Goal: Task Accomplishment & Management: Use online tool/utility

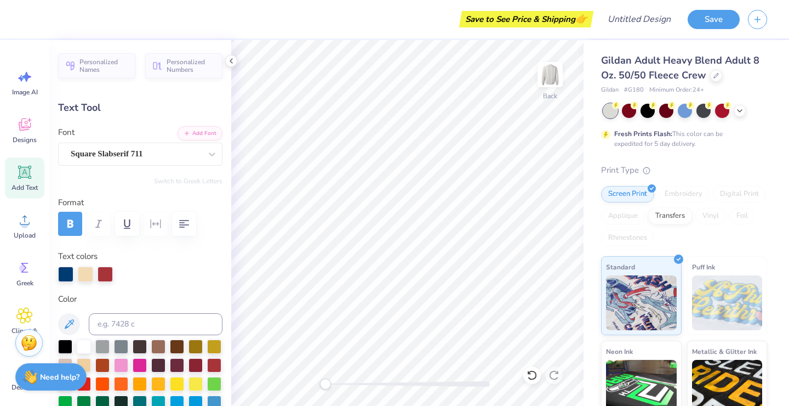
scroll to position [0, 2]
type textarea "u"
type textarea "UNIVERSITY"
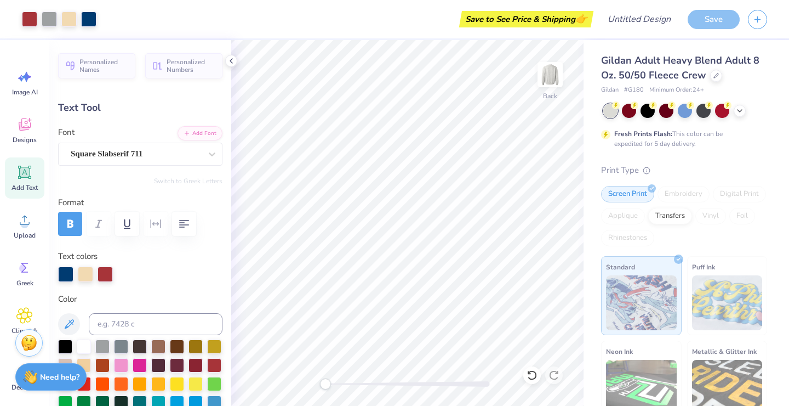
type input "15.15"
type input "2.64"
click at [590, 251] on div "Gildan Adult Heavy Blend Adult 8 Oz. 50/50 Fleece Crew Gildan # G180 Minimum Or…" at bounding box center [687, 272] width 206 height 464
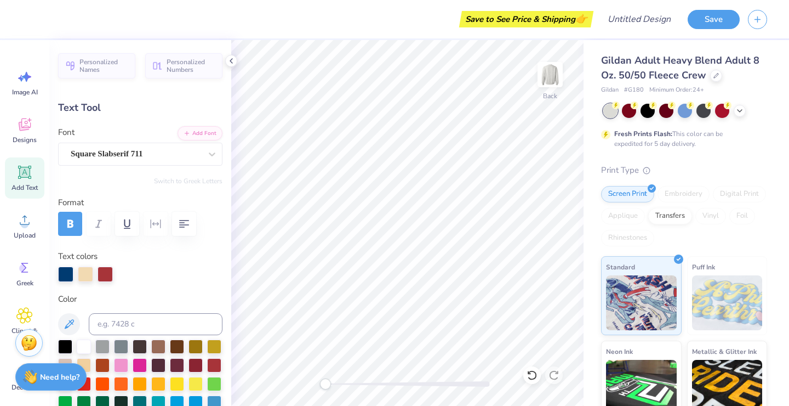
type input "14.00"
type input "2.44"
type input "18.74"
type input "2.05"
type input "1.53"
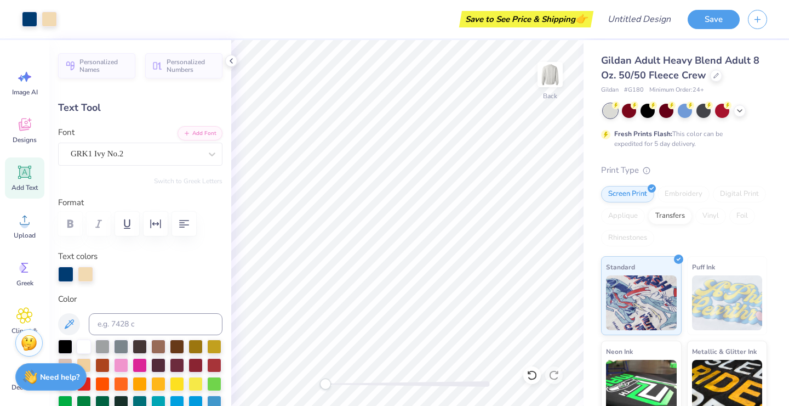
type input "11.02"
type input "-10.2"
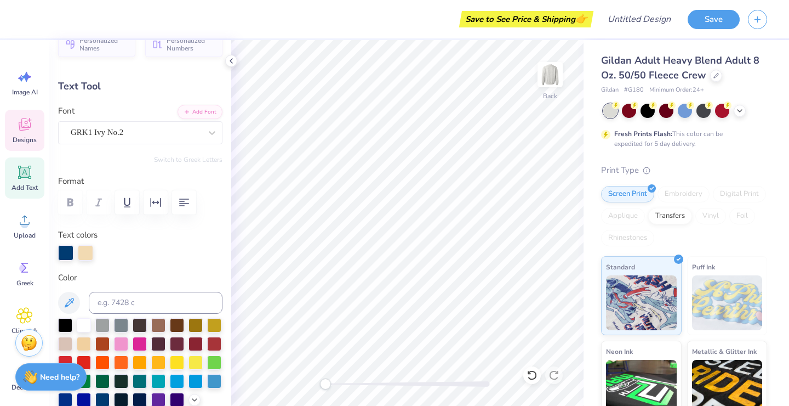
click at [16, 135] on span "Designs" at bounding box center [25, 139] width 24 height 9
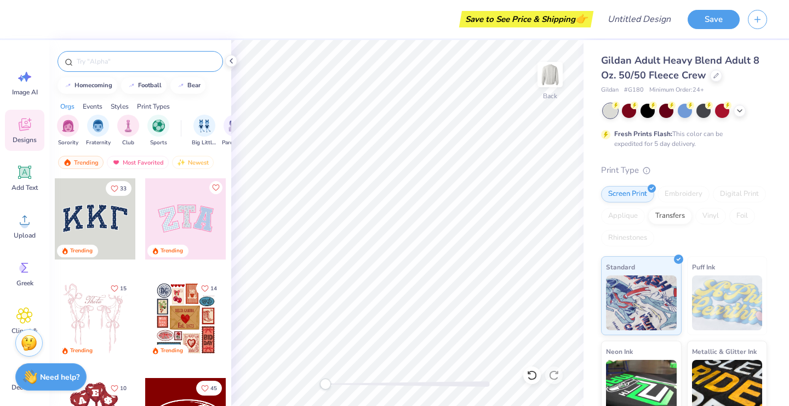
click at [149, 60] on input "text" at bounding box center [146, 61] width 140 height 11
type input "gamma"
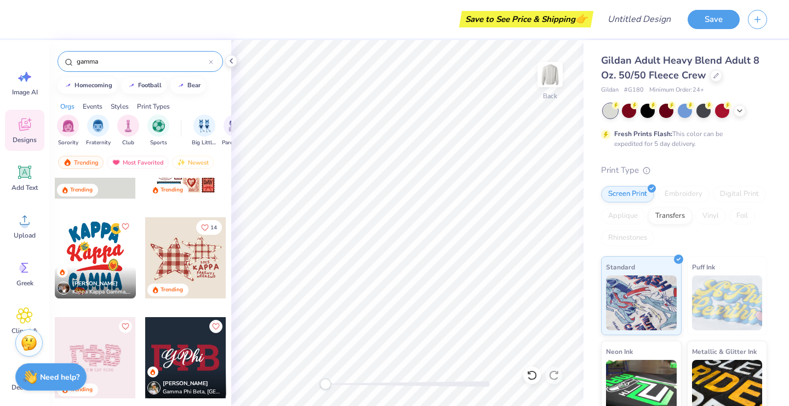
scroll to position [61, 0]
paste textarea "("
type textarea "(Z"
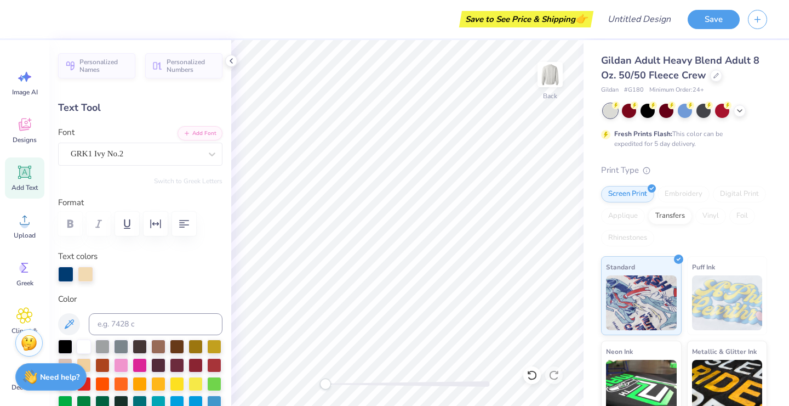
paste textarea "("
type textarea "("
click at [146, 156] on div "GRK1 Ivy No.2" at bounding box center [136, 153] width 133 height 17
type input "gamma"
click at [191, 181] on button "See All" at bounding box center [199, 178] width 34 height 11
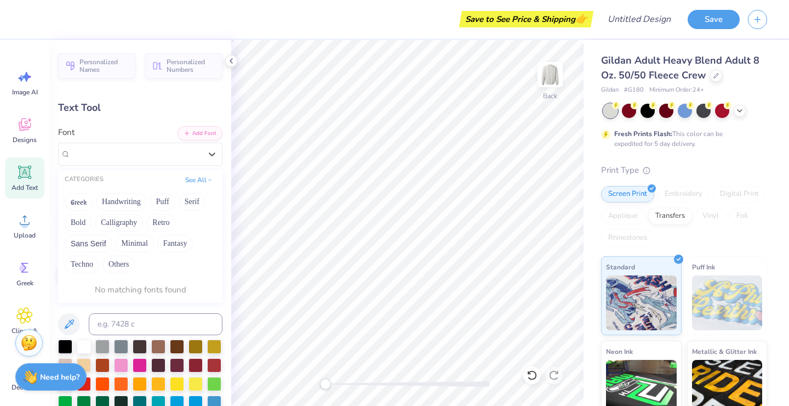
click at [185, 71] on span "Personalized Numbers" at bounding box center [191, 65] width 49 height 15
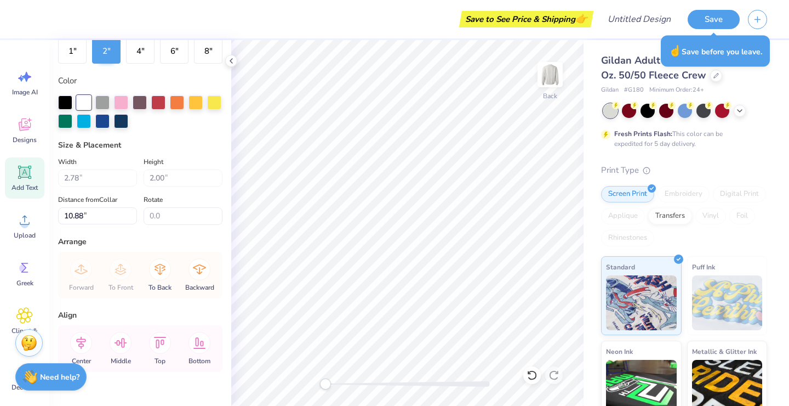
scroll to position [0, 0]
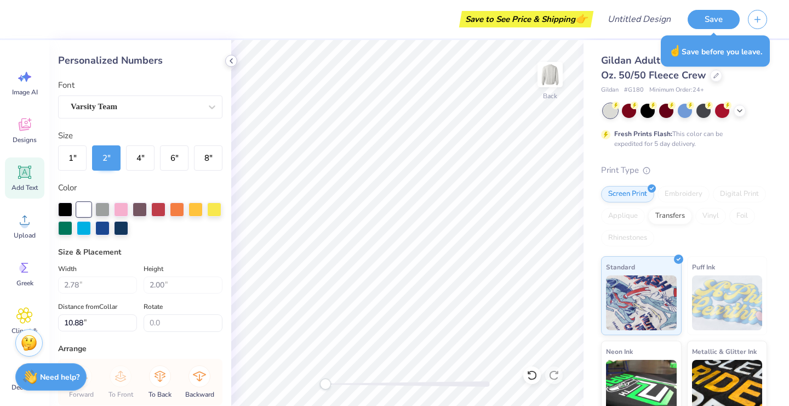
click at [230, 59] on icon at bounding box center [231, 60] width 9 height 9
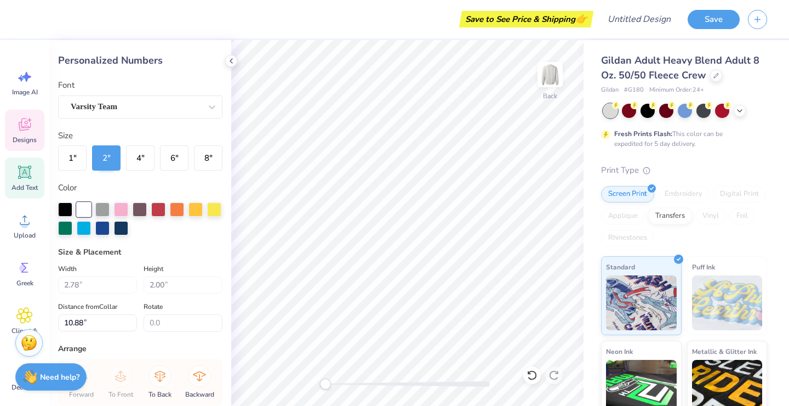
click at [35, 120] on div "Designs" at bounding box center [24, 130] width 39 height 41
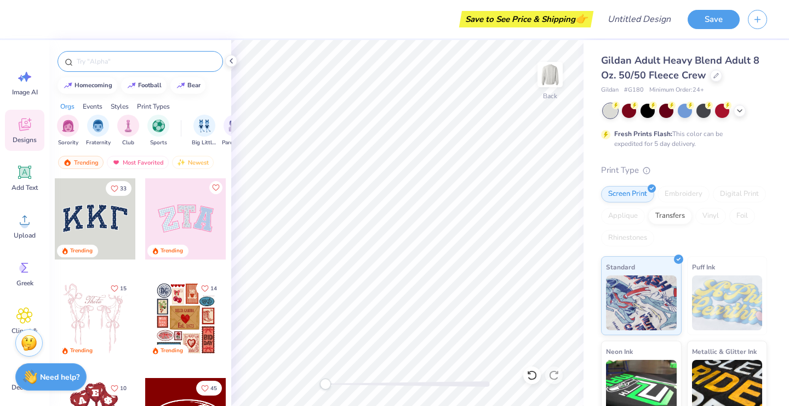
click at [135, 65] on input "text" at bounding box center [146, 61] width 140 height 11
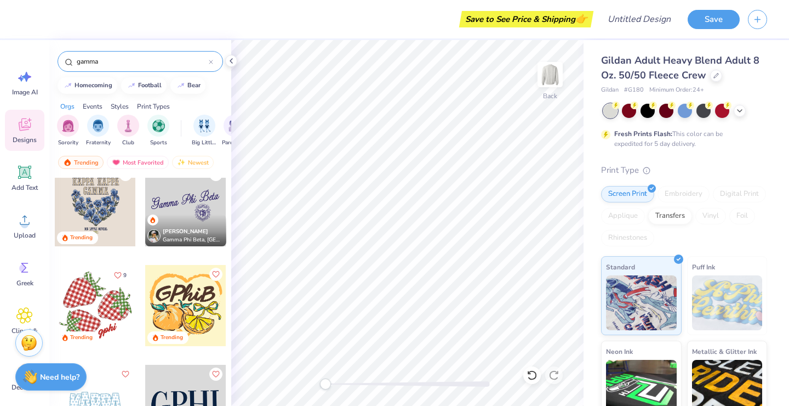
scroll to position [316, 0]
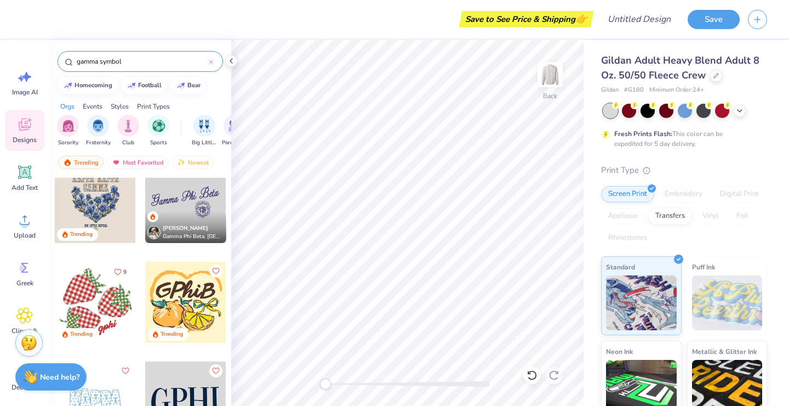
type input "gamma symbol"
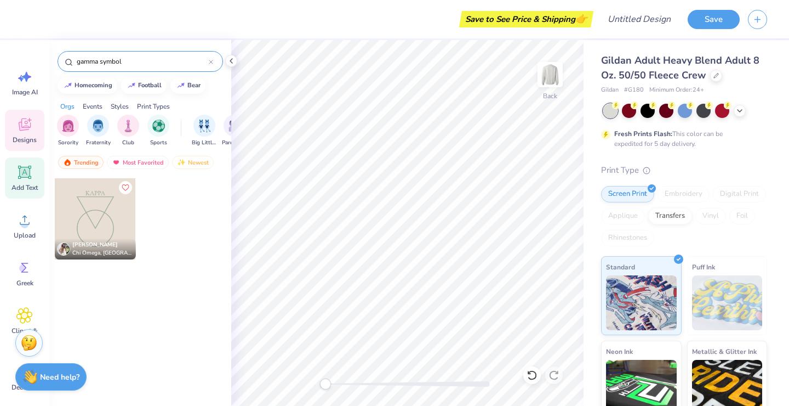
click at [21, 174] on icon at bounding box center [25, 172] width 10 height 10
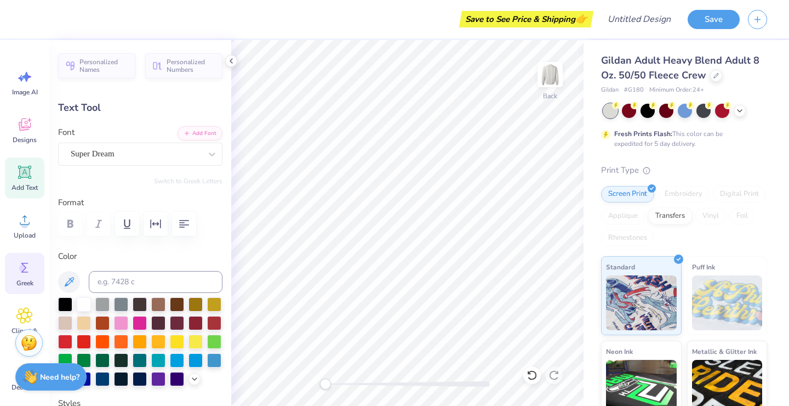
click at [25, 269] on circle at bounding box center [23, 268] width 8 height 8
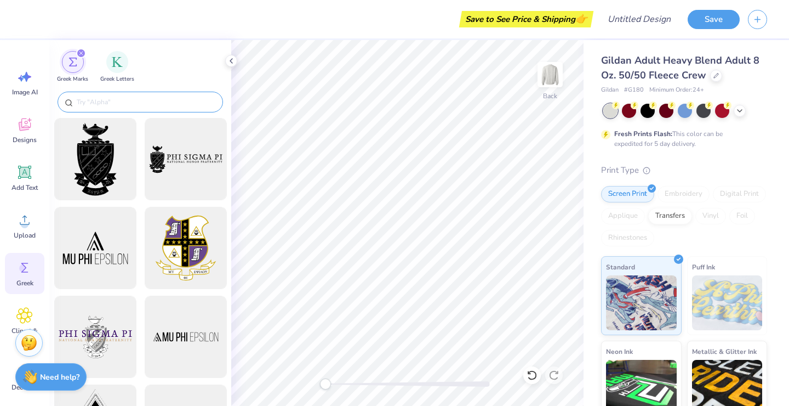
click at [164, 101] on input "text" at bounding box center [146, 101] width 140 height 11
click at [111, 66] on div "filter for Greek Letters" at bounding box center [117, 61] width 22 height 22
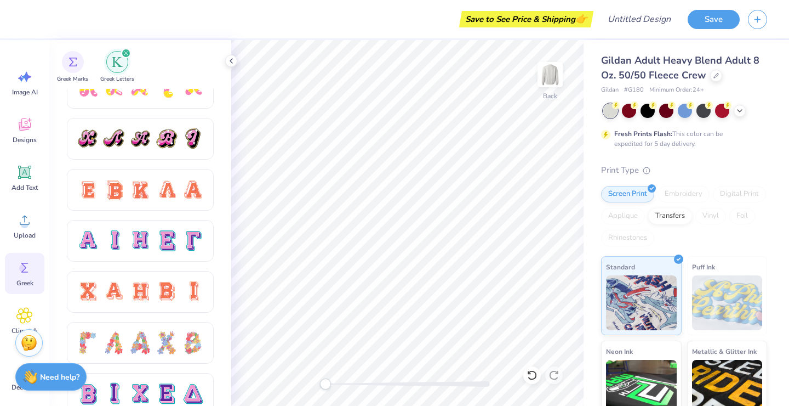
scroll to position [618, 0]
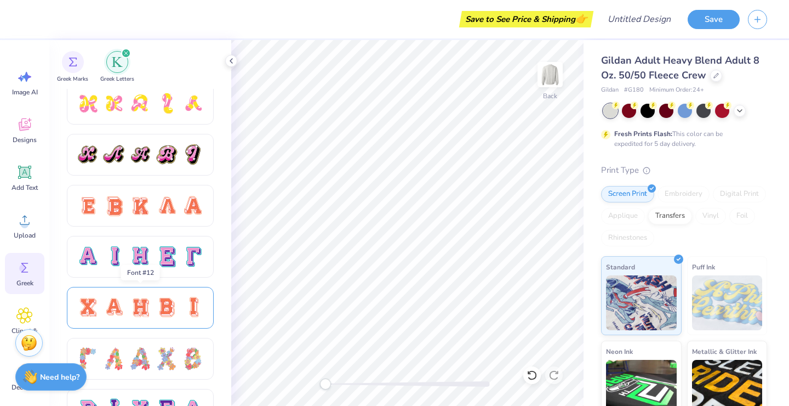
click at [146, 311] on div at bounding box center [140, 307] width 23 height 23
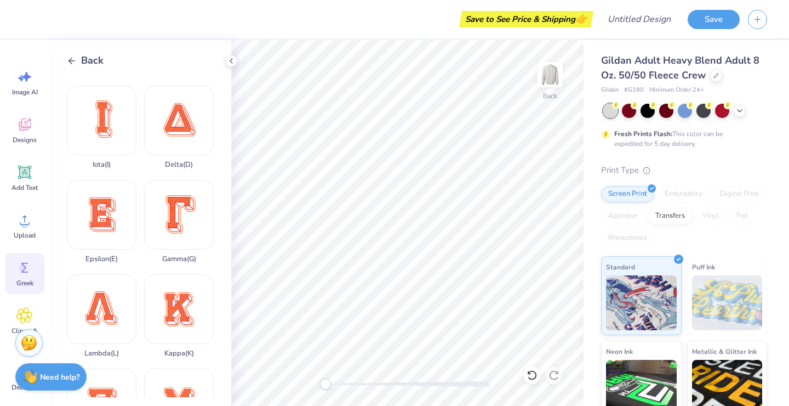
scroll to position [276, 0]
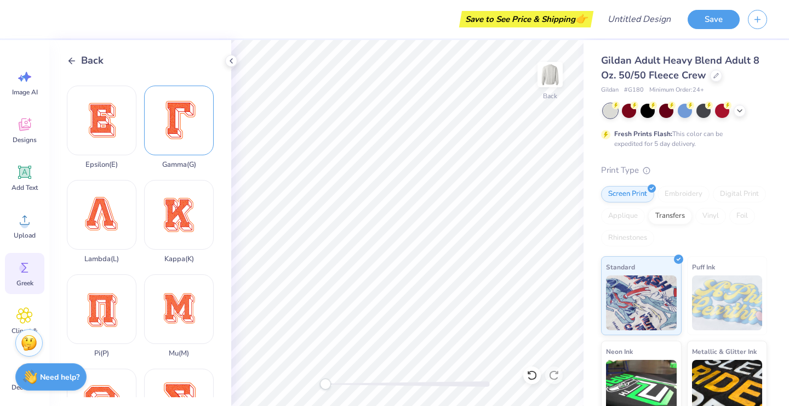
click at [189, 128] on div "Gamma ( G )" at bounding box center [179, 127] width 70 height 83
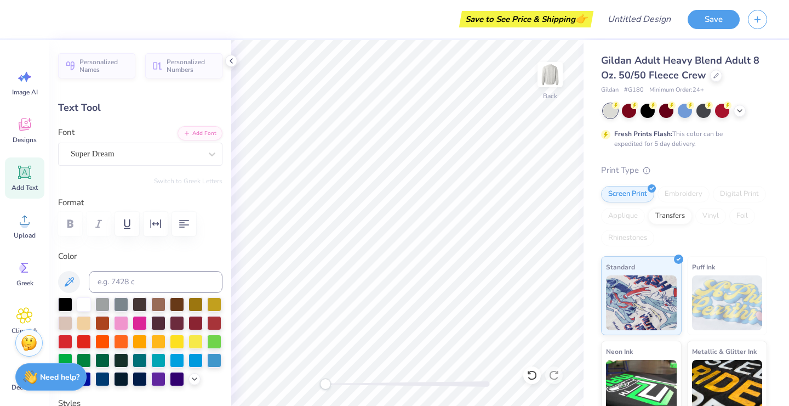
click at [29, 179] on icon at bounding box center [24, 172] width 16 height 16
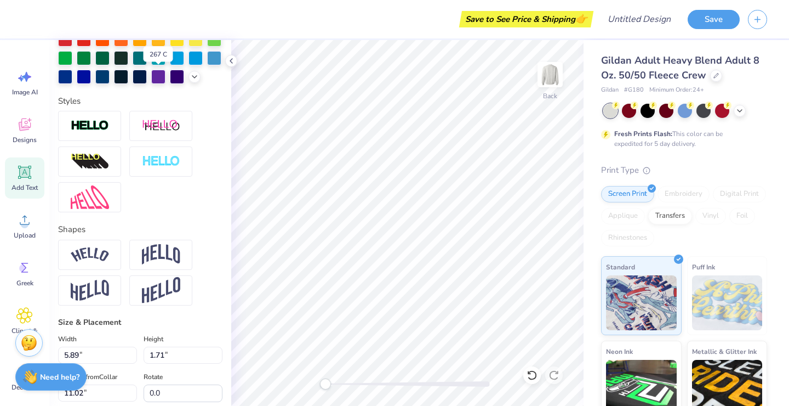
scroll to position [408, 0]
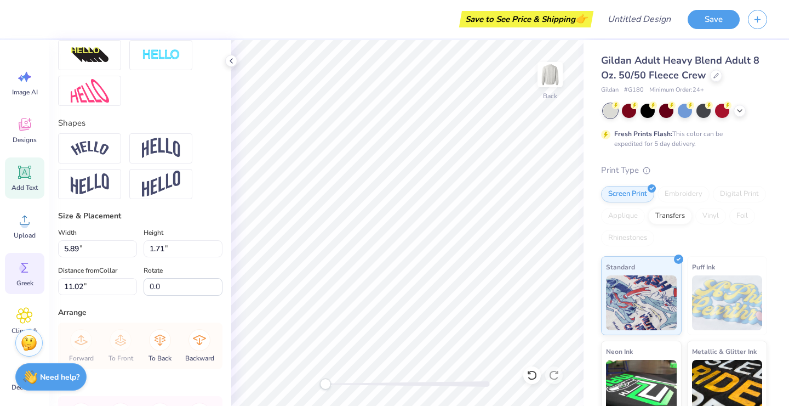
click at [23, 269] on circle at bounding box center [23, 268] width 8 height 8
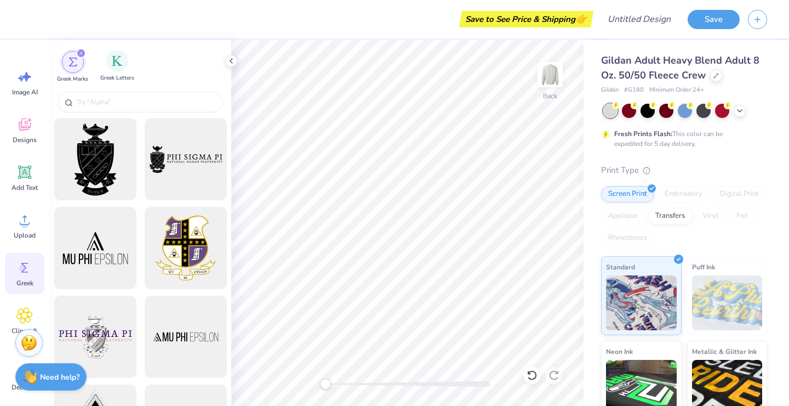
click at [122, 71] on div "Greek Letters" at bounding box center [117, 66] width 34 height 32
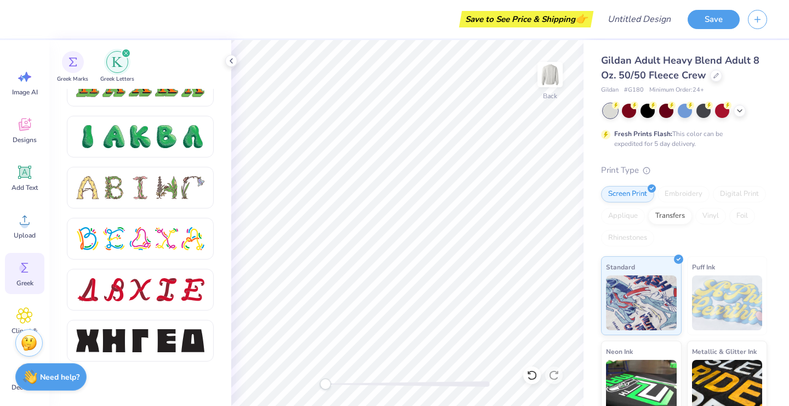
scroll to position [1457, 0]
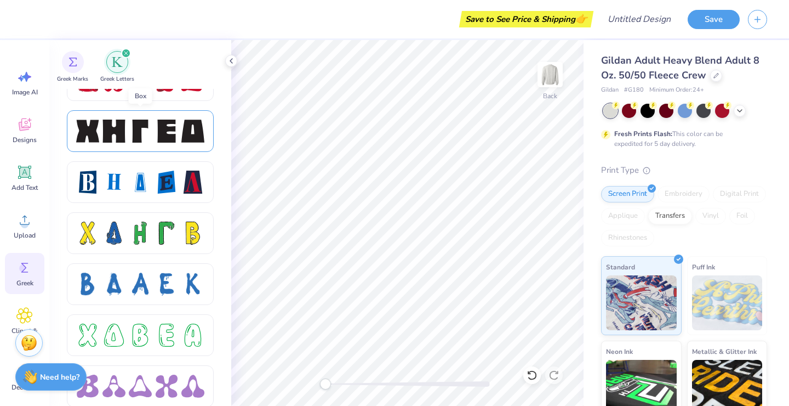
click at [157, 120] on div at bounding box center [166, 131] width 23 height 23
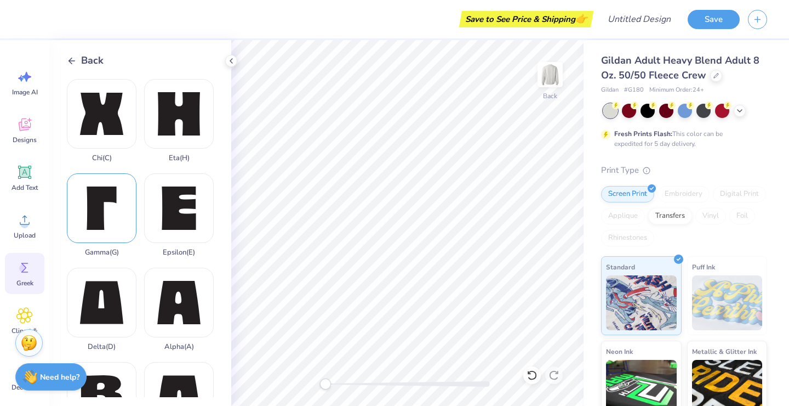
click at [105, 198] on div "Gamma ( G )" at bounding box center [102, 214] width 70 height 83
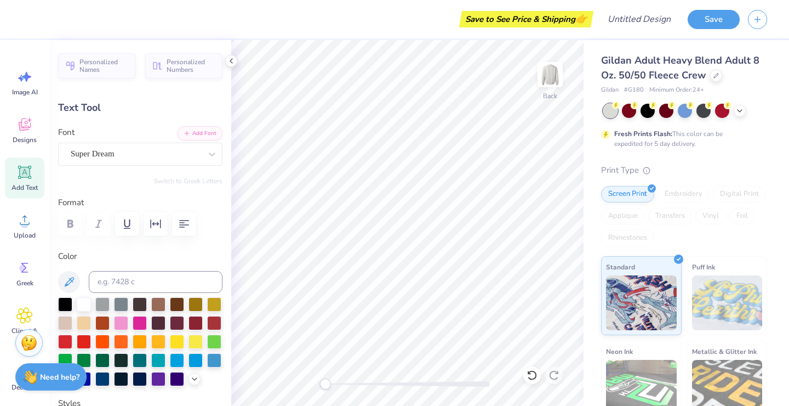
type textarea "XT"
type input "3.03"
type input "1.70"
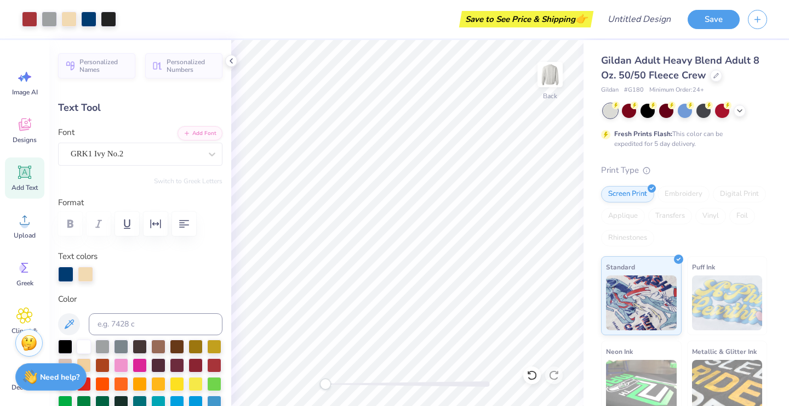
type input "0.0"
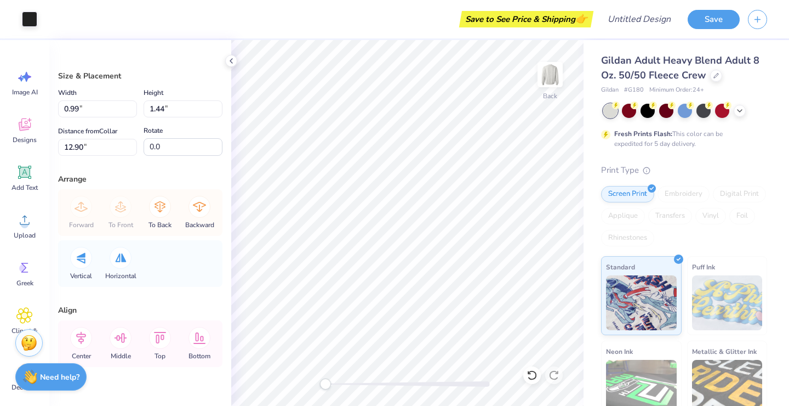
type input "0.99"
type input "1.44"
type input "12.90"
type input "1.27"
type input "1.85"
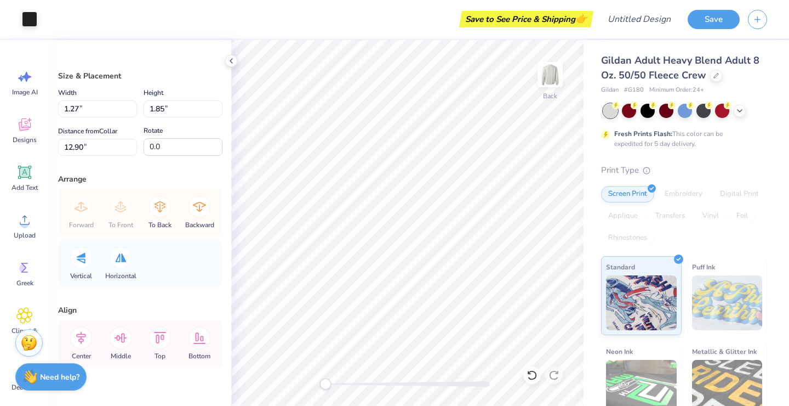
type input "1.01"
type input "1.47"
type input "11.29"
type input "-18.4"
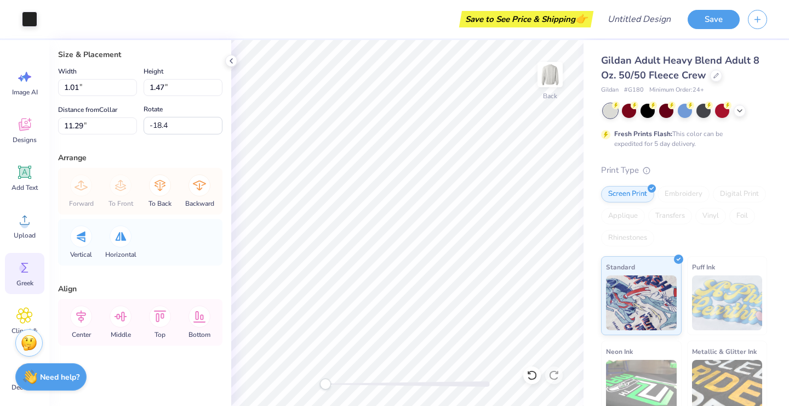
click at [22, 276] on div "Greek" at bounding box center [24, 273] width 39 height 41
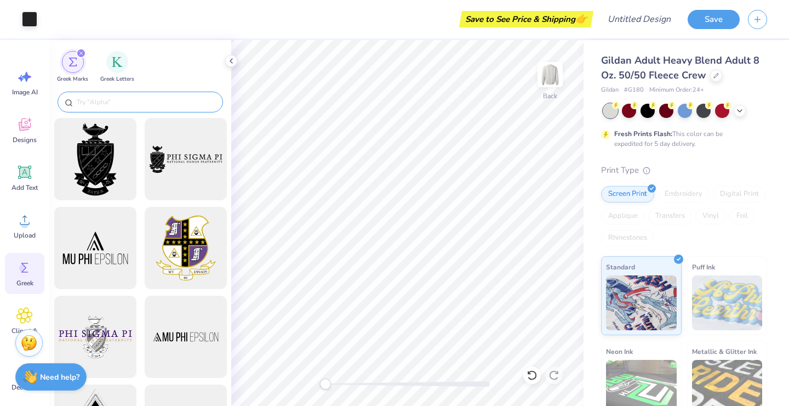
click at [134, 96] on div at bounding box center [141, 102] width 166 height 21
click at [133, 100] on input "text" at bounding box center [146, 101] width 140 height 11
click at [118, 64] on img "filter for Greek Letters" at bounding box center [117, 60] width 11 height 11
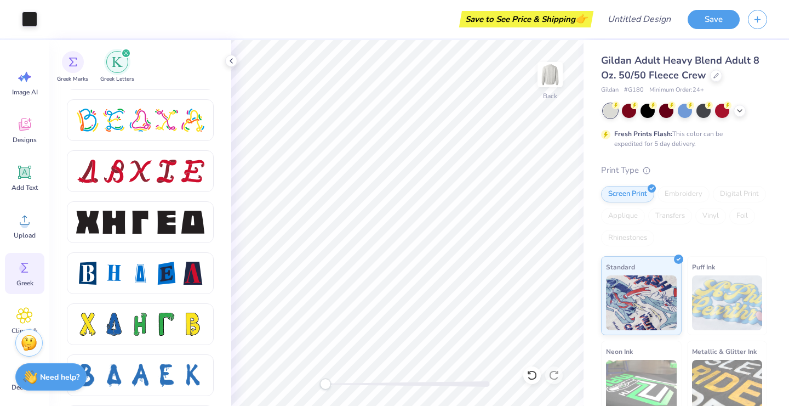
scroll to position [1372, 0]
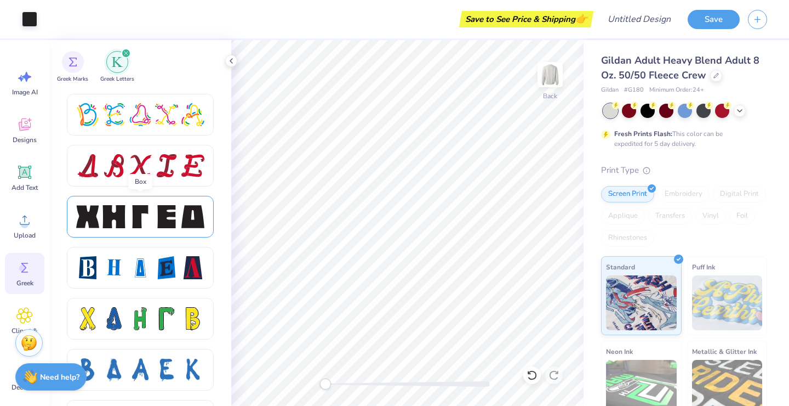
click at [131, 212] on div at bounding box center [140, 216] width 23 height 23
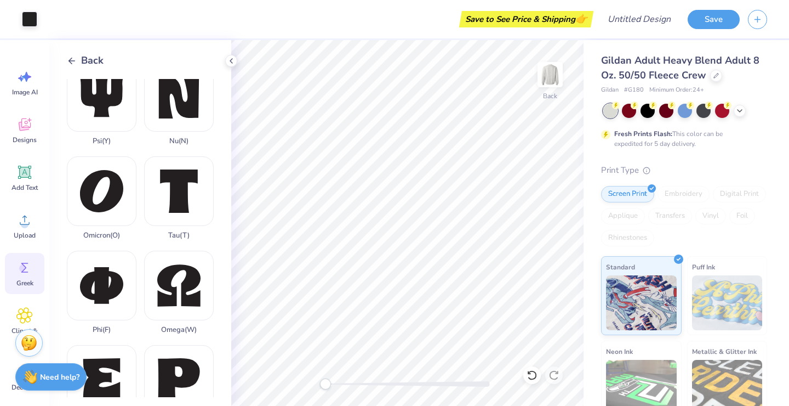
scroll to position [535, 0]
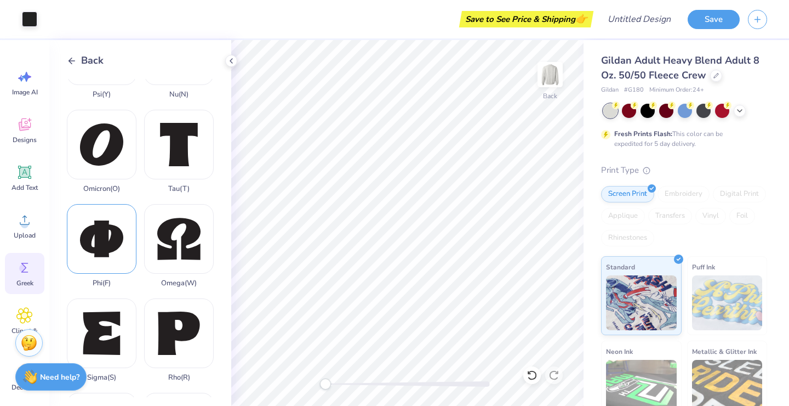
click at [104, 245] on div "Phi ( F )" at bounding box center [102, 245] width 70 height 83
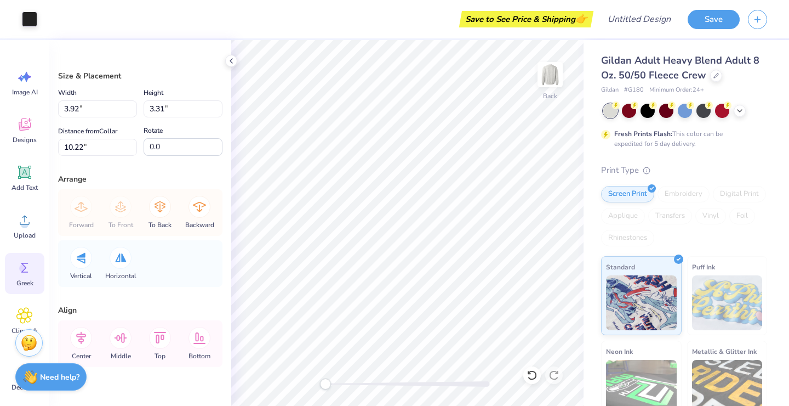
click at [19, 265] on icon at bounding box center [24, 267] width 16 height 16
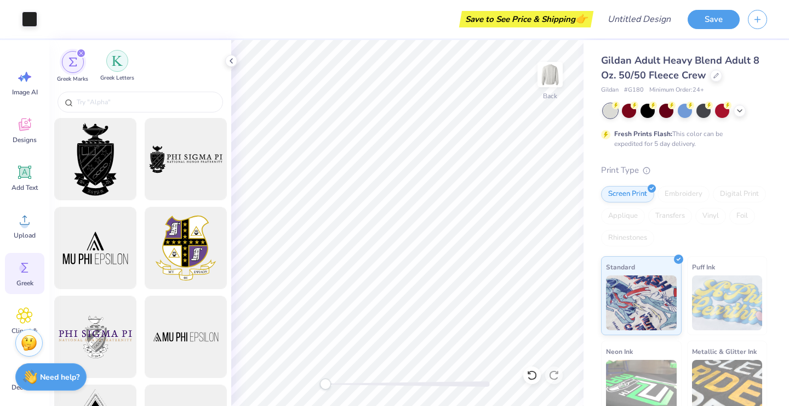
click at [113, 62] on img "filter for Greek Letters" at bounding box center [117, 60] width 11 height 11
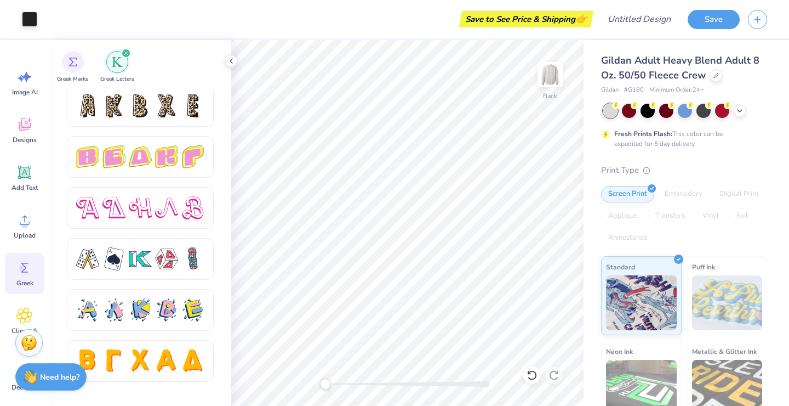
scroll to position [1874, 0]
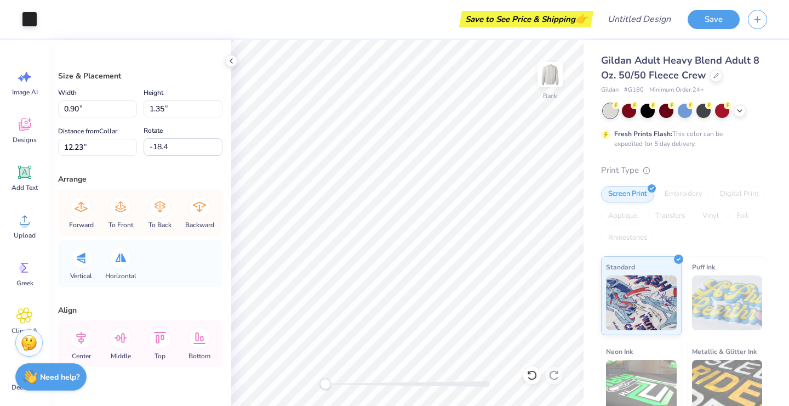
type input "0.90"
type input "1.35"
type input "12.23"
type input "-29.3"
